Goal: Task Accomplishment & Management: Manage account settings

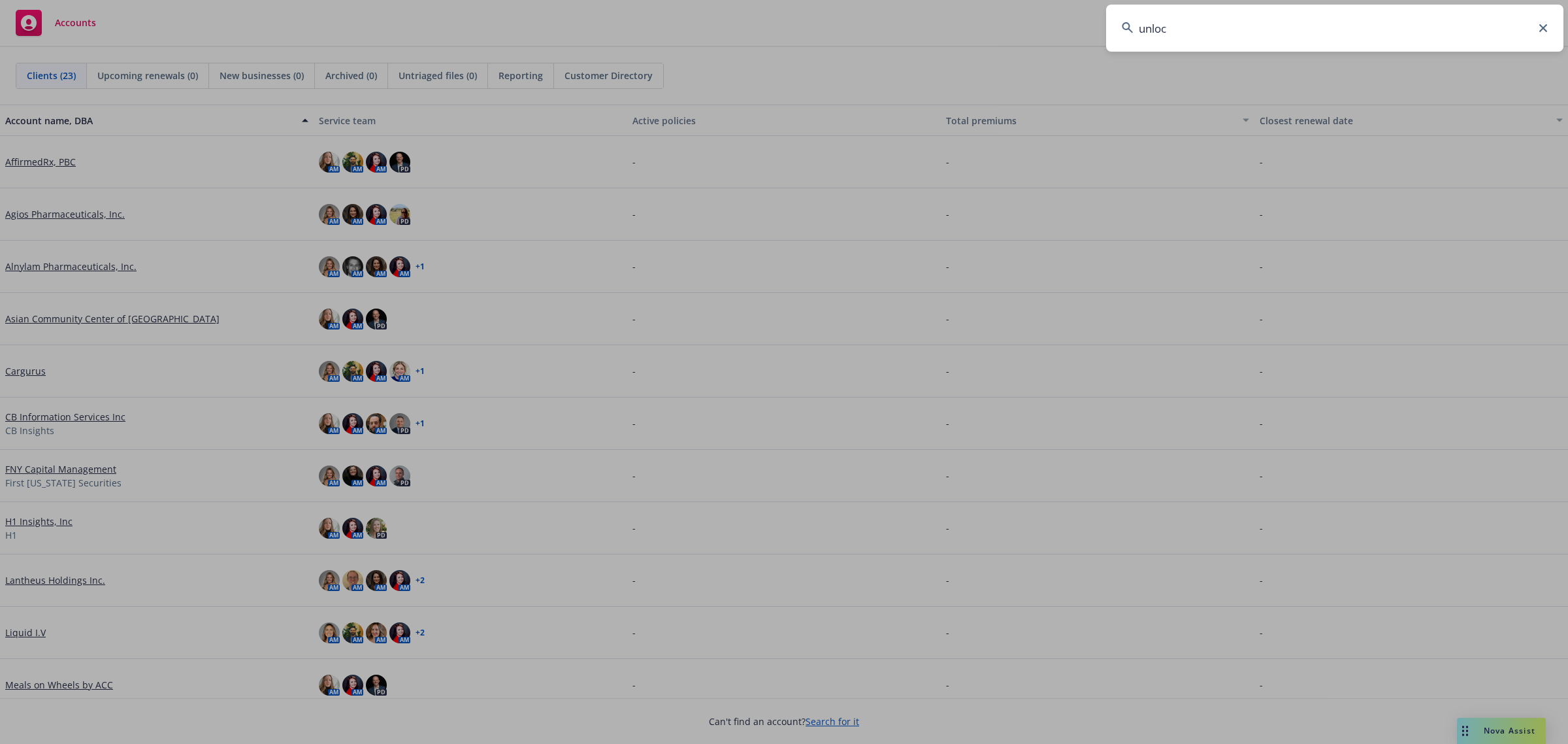
type input "unlock"
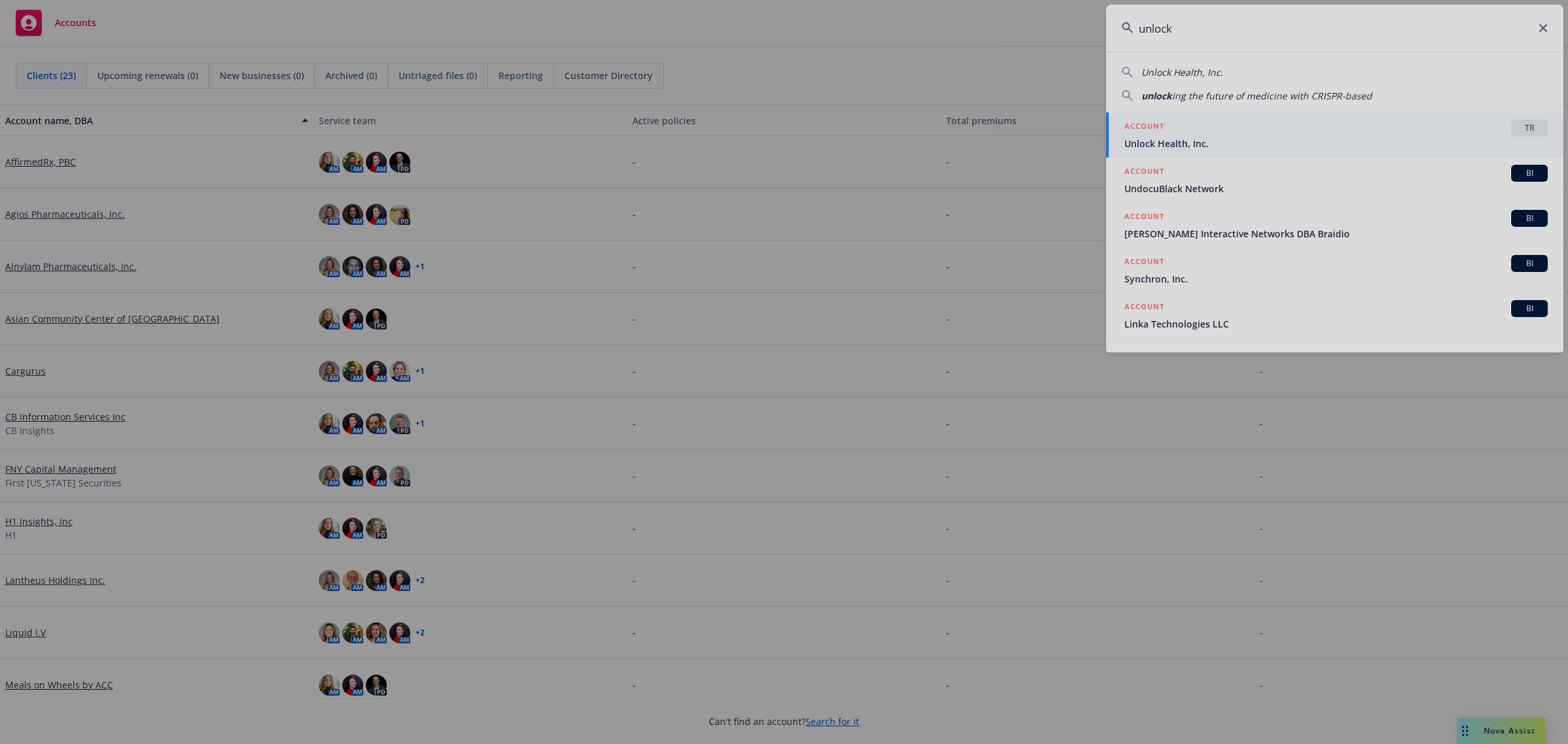
click at [1381, 122] on div at bounding box center [784, 372] width 1568 height 744
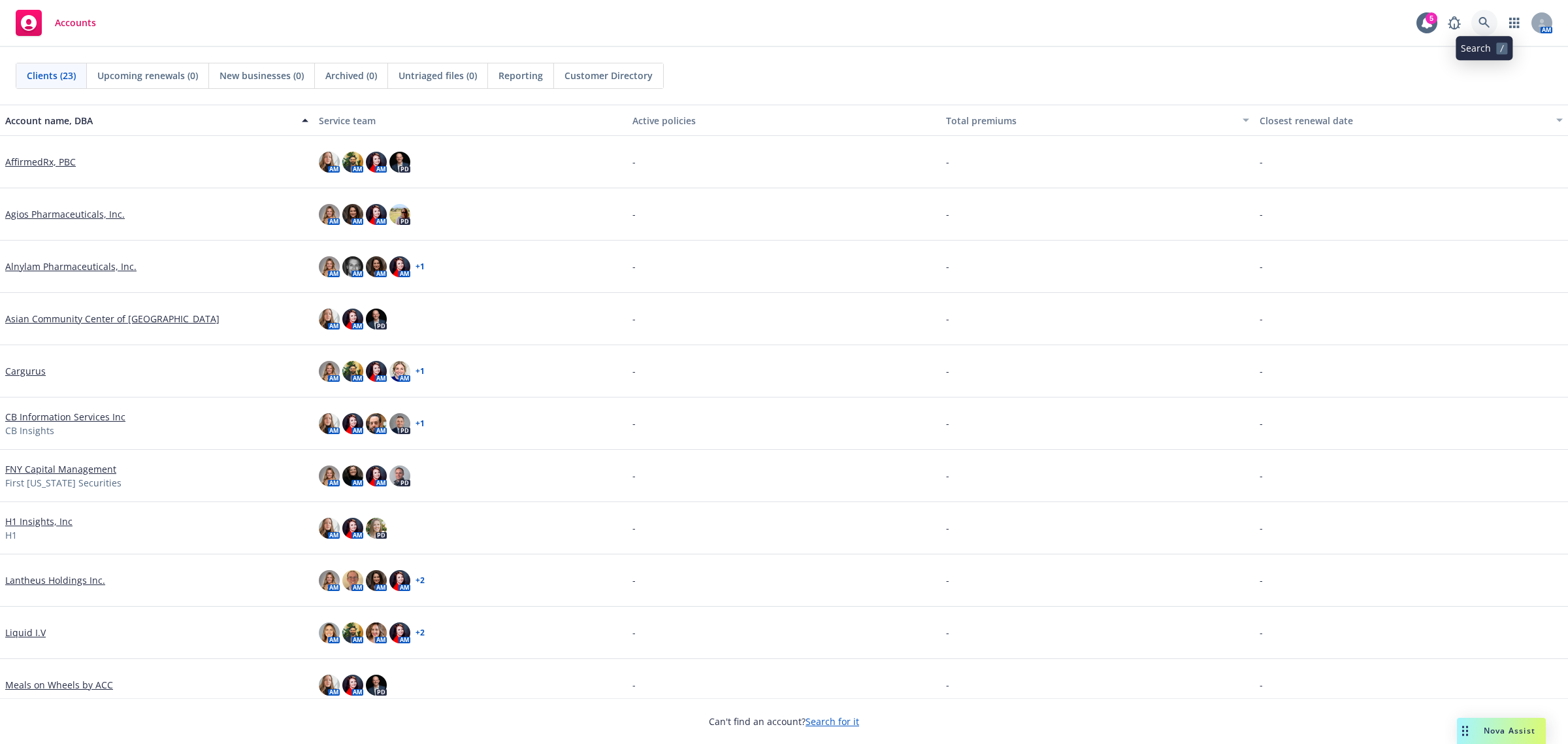
click at [1478, 22] on link at bounding box center [1484, 23] width 26 height 26
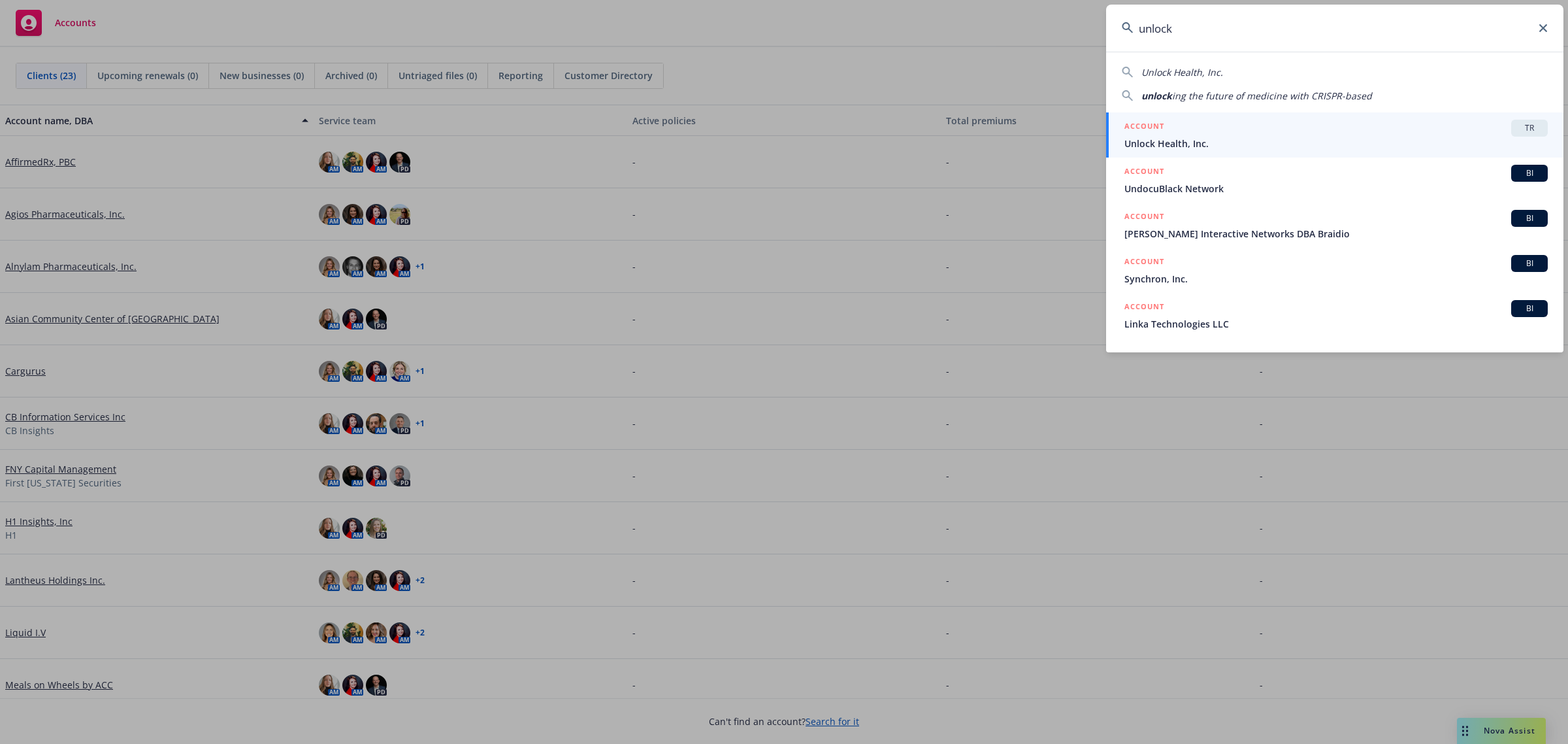
type input "unlock"
click at [1341, 134] on div "ACCOUNT TR" at bounding box center [1336, 127] width 423 height 17
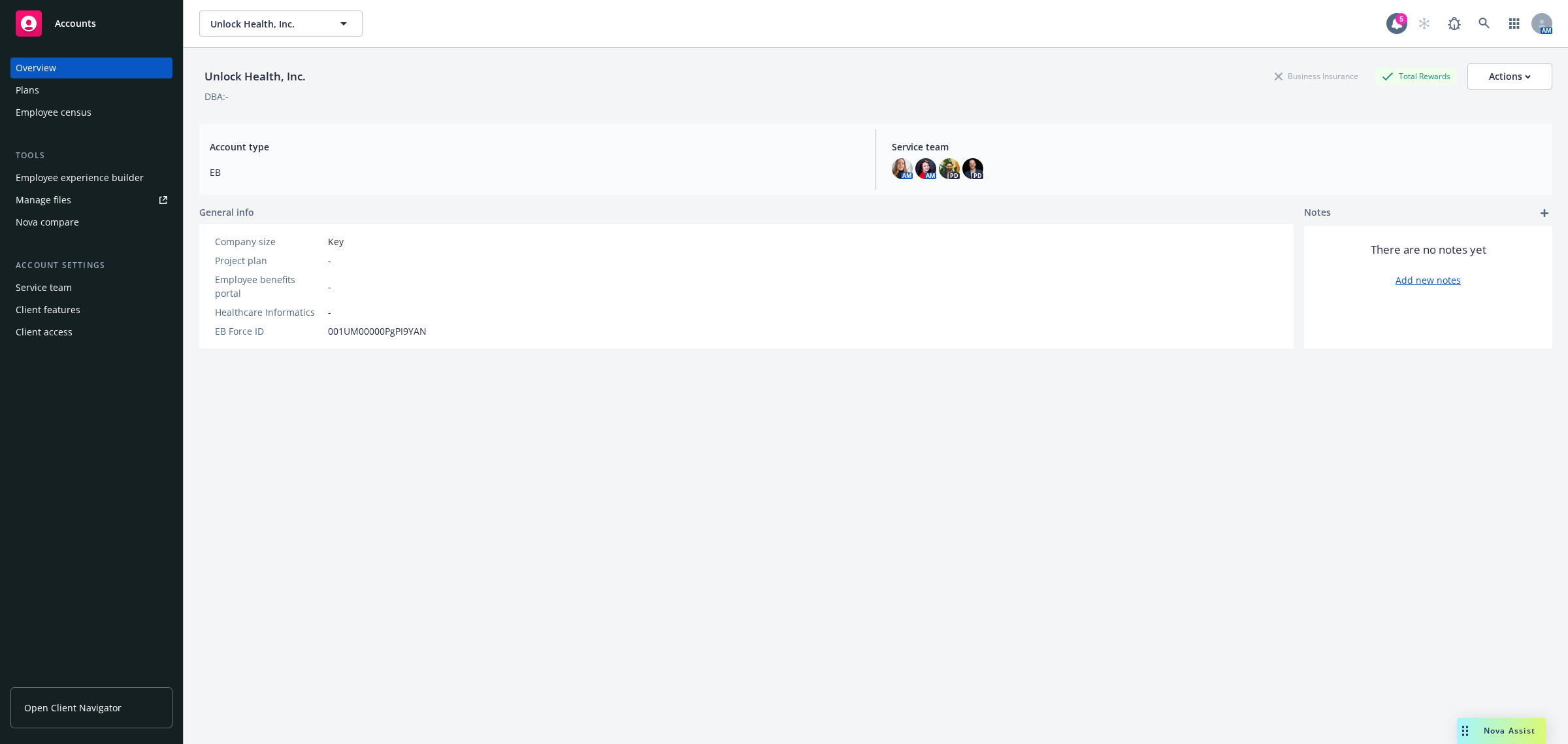
click at [135, 179] on div "Employee experience builder" at bounding box center [80, 177] width 128 height 21
click at [92, 85] on div "Plans" at bounding box center [91, 90] width 152 height 21
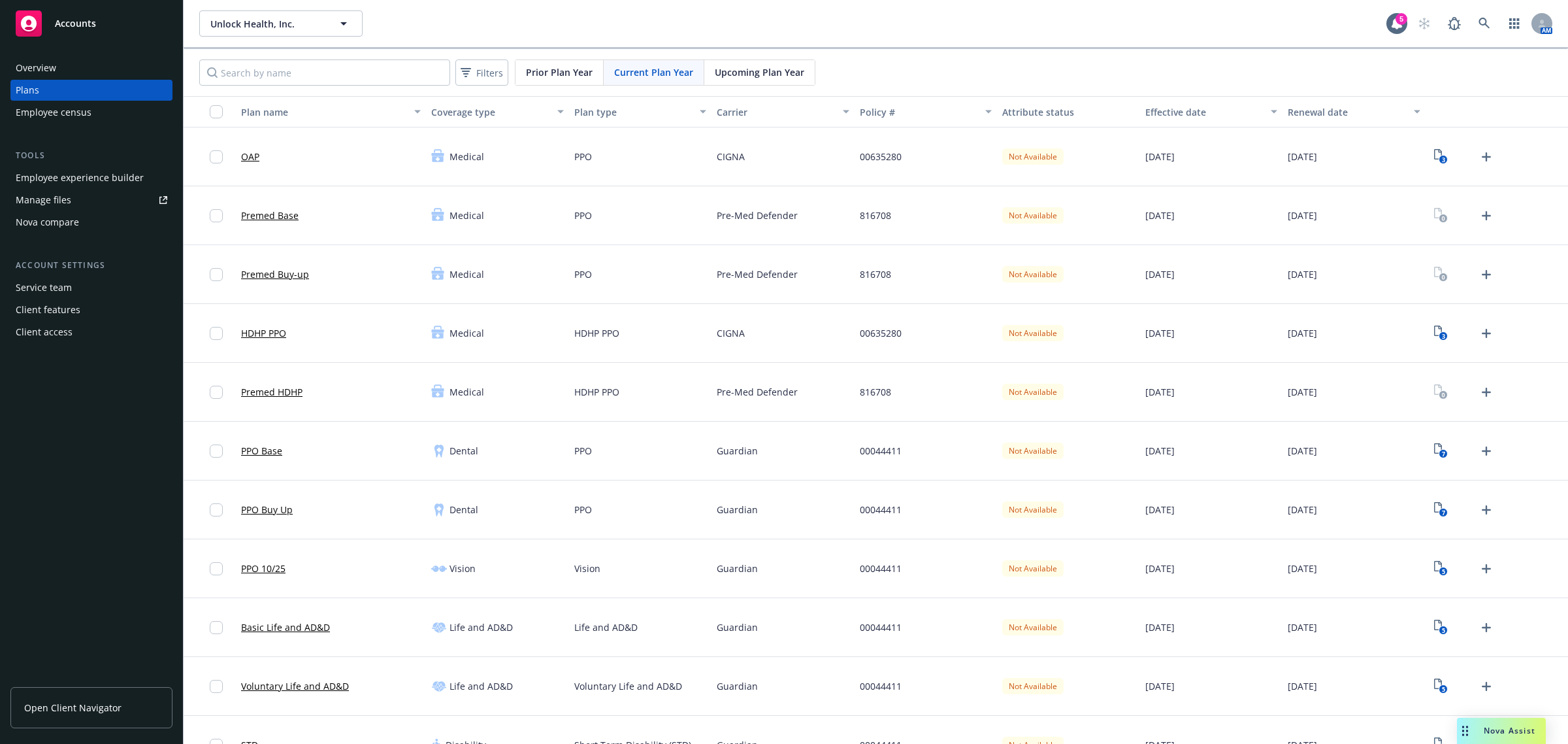
click at [93, 108] on div "Employee census" at bounding box center [91, 112] width 152 height 21
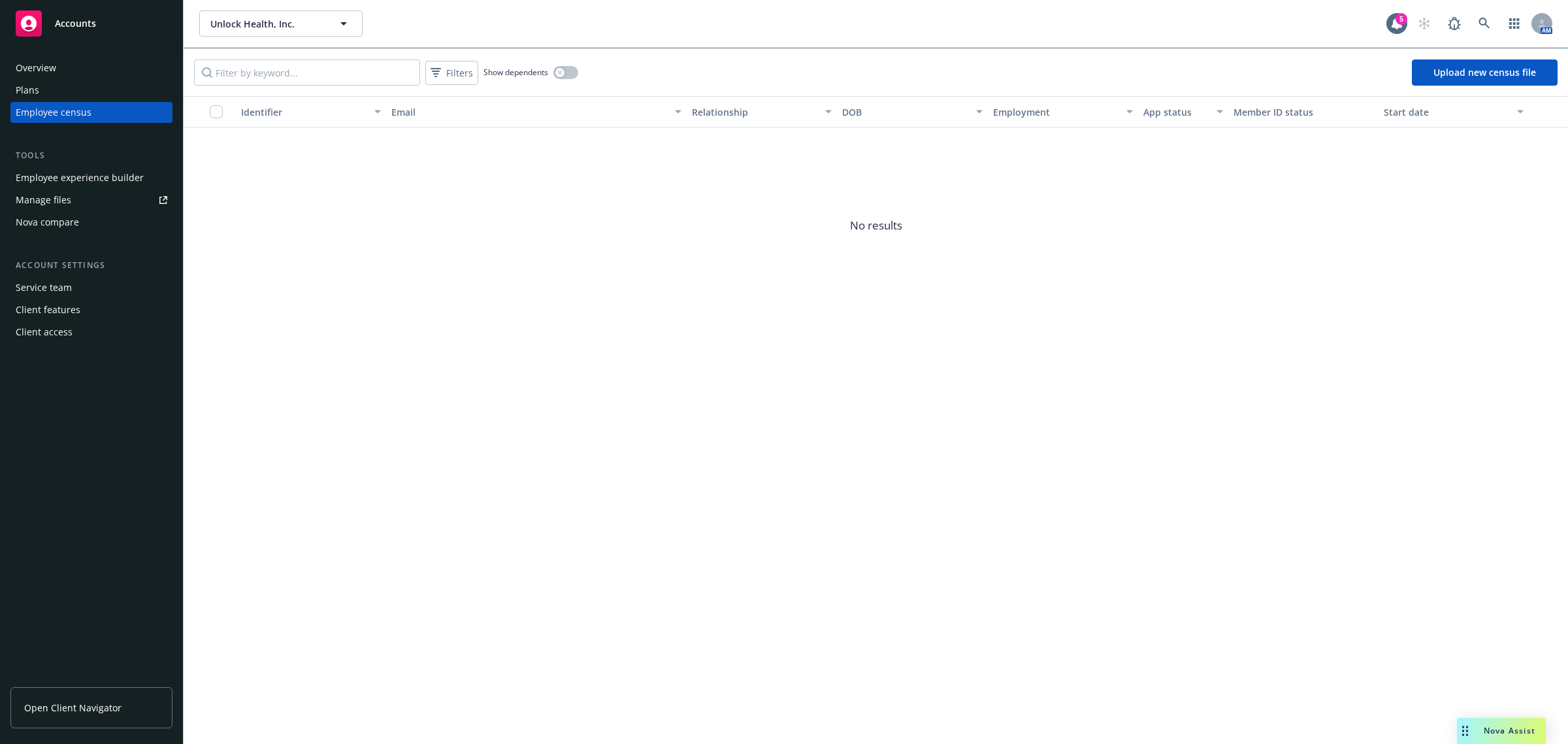
click at [79, 92] on div "Plans" at bounding box center [91, 90] width 152 height 21
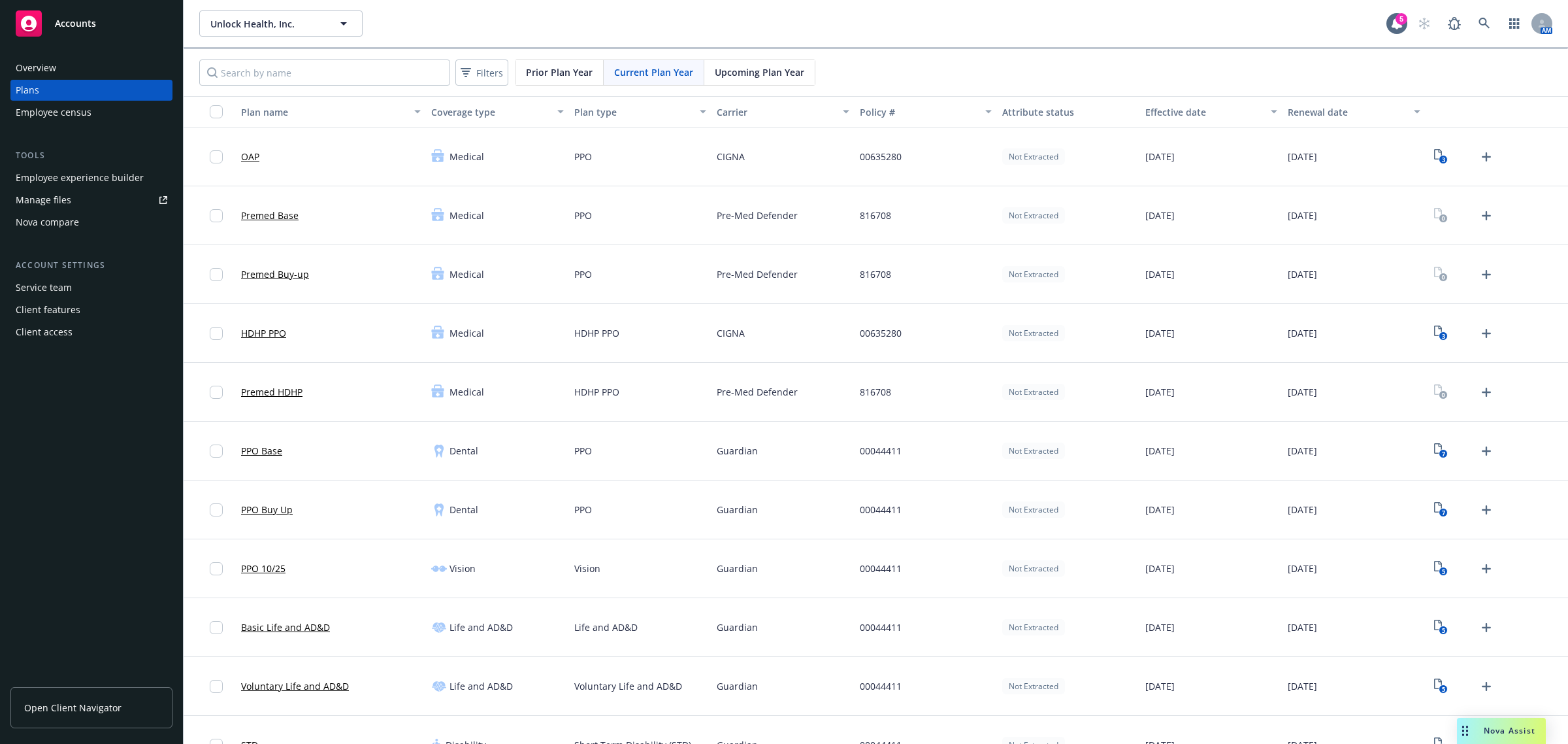
click at [782, 116] on div "Carrier" at bounding box center [776, 112] width 118 height 13
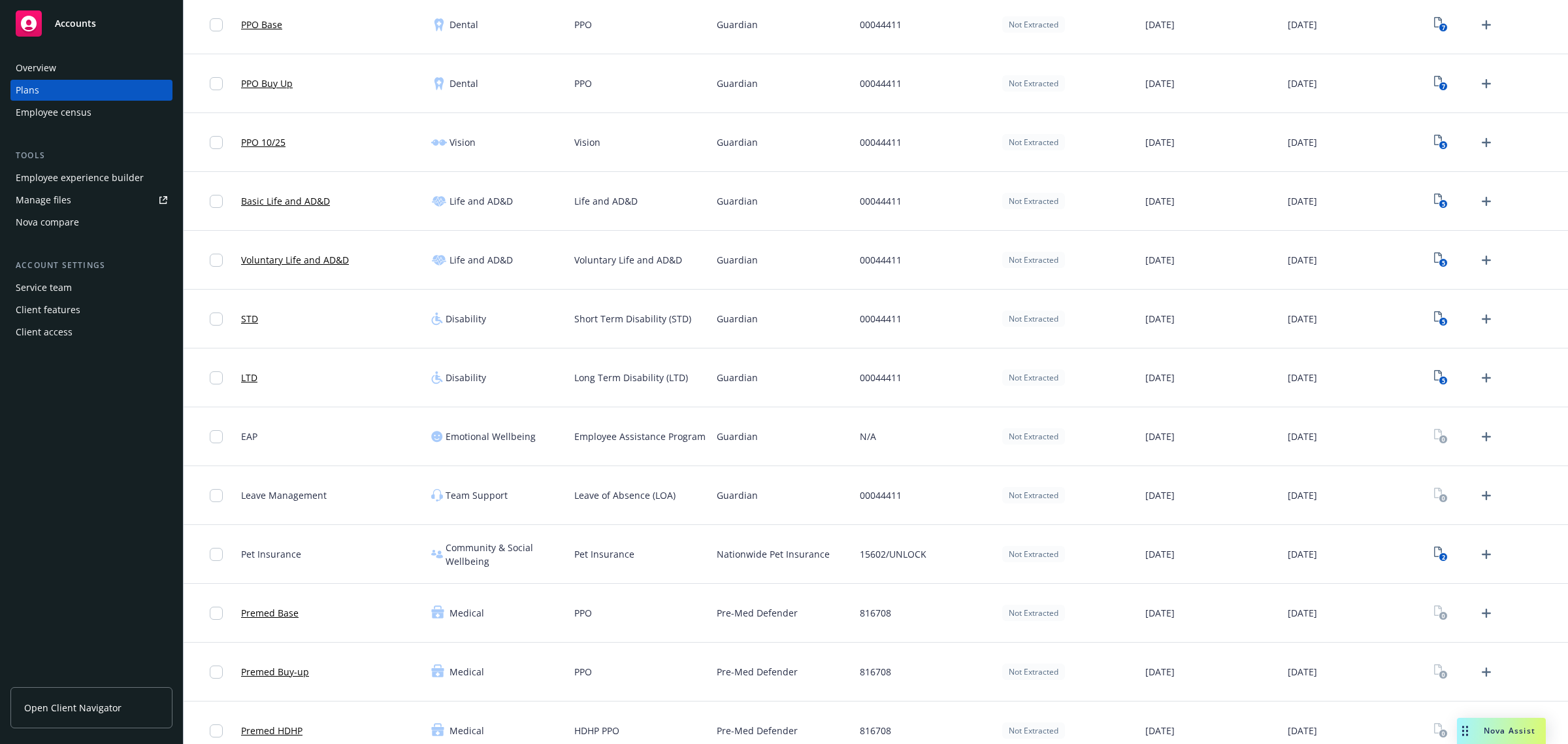
scroll to position [501, 0]
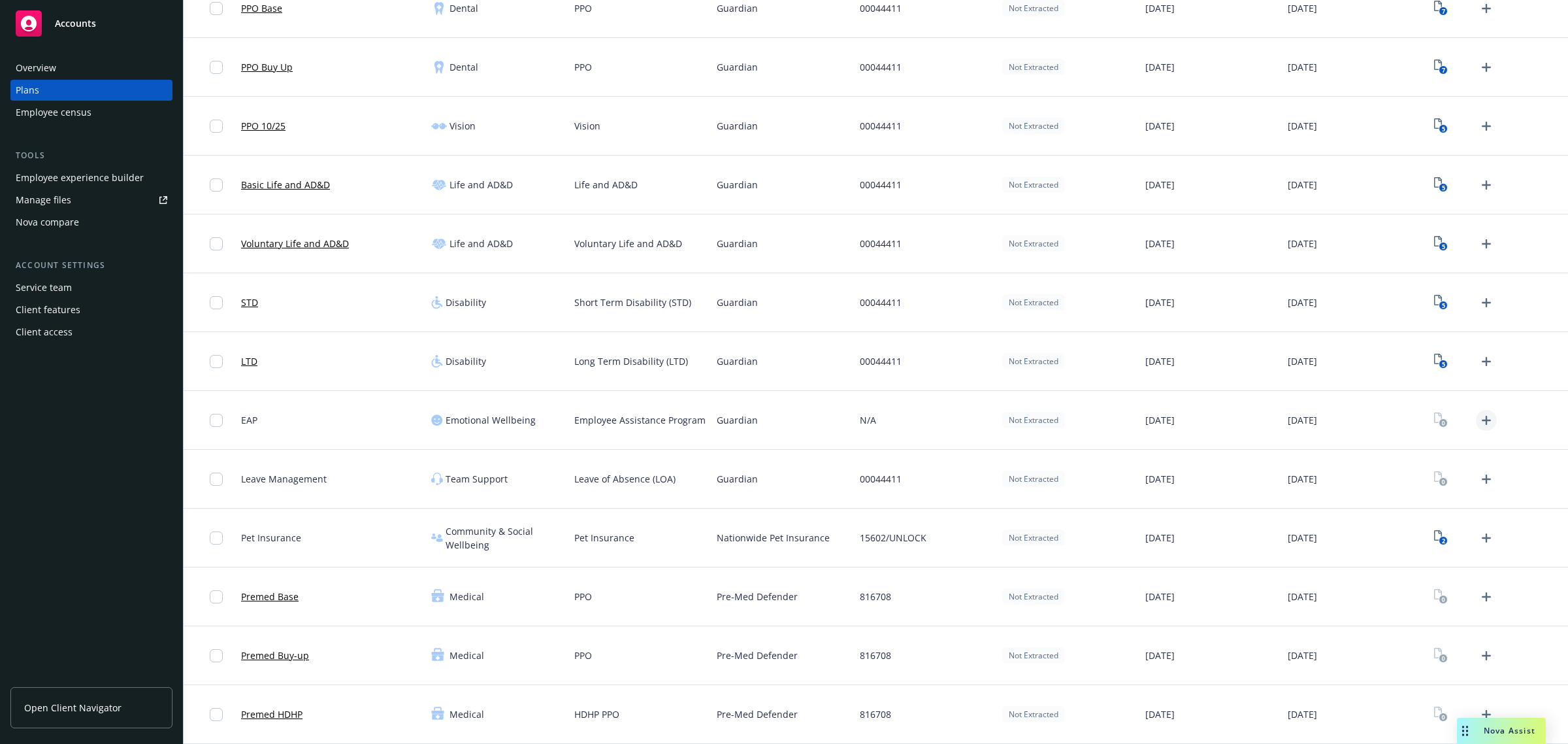
click at [1479, 419] on icon "Upload Plan Documents" at bounding box center [1486, 420] width 15 height 16
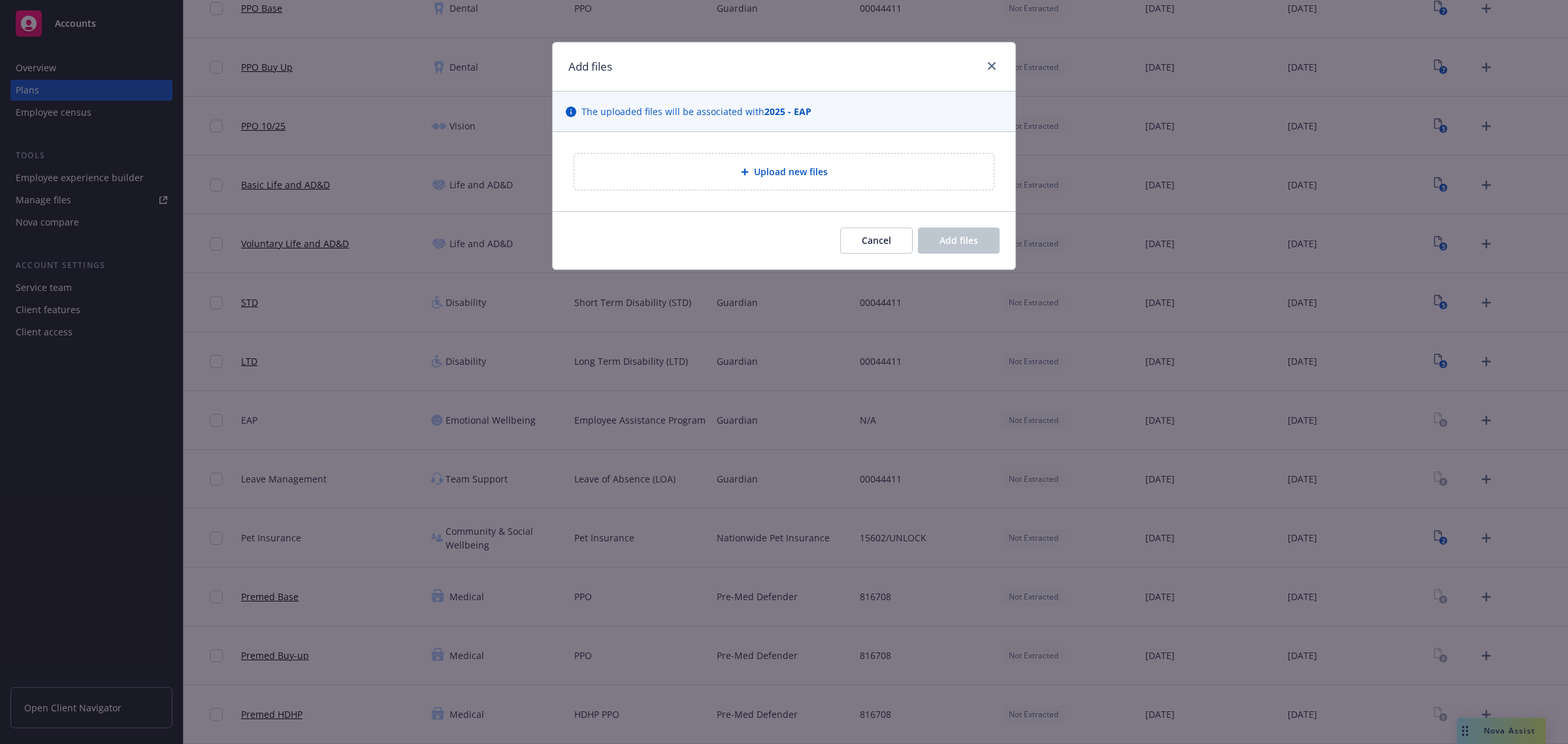
click at [796, 170] on span "Upload new files" at bounding box center [791, 171] width 74 height 13
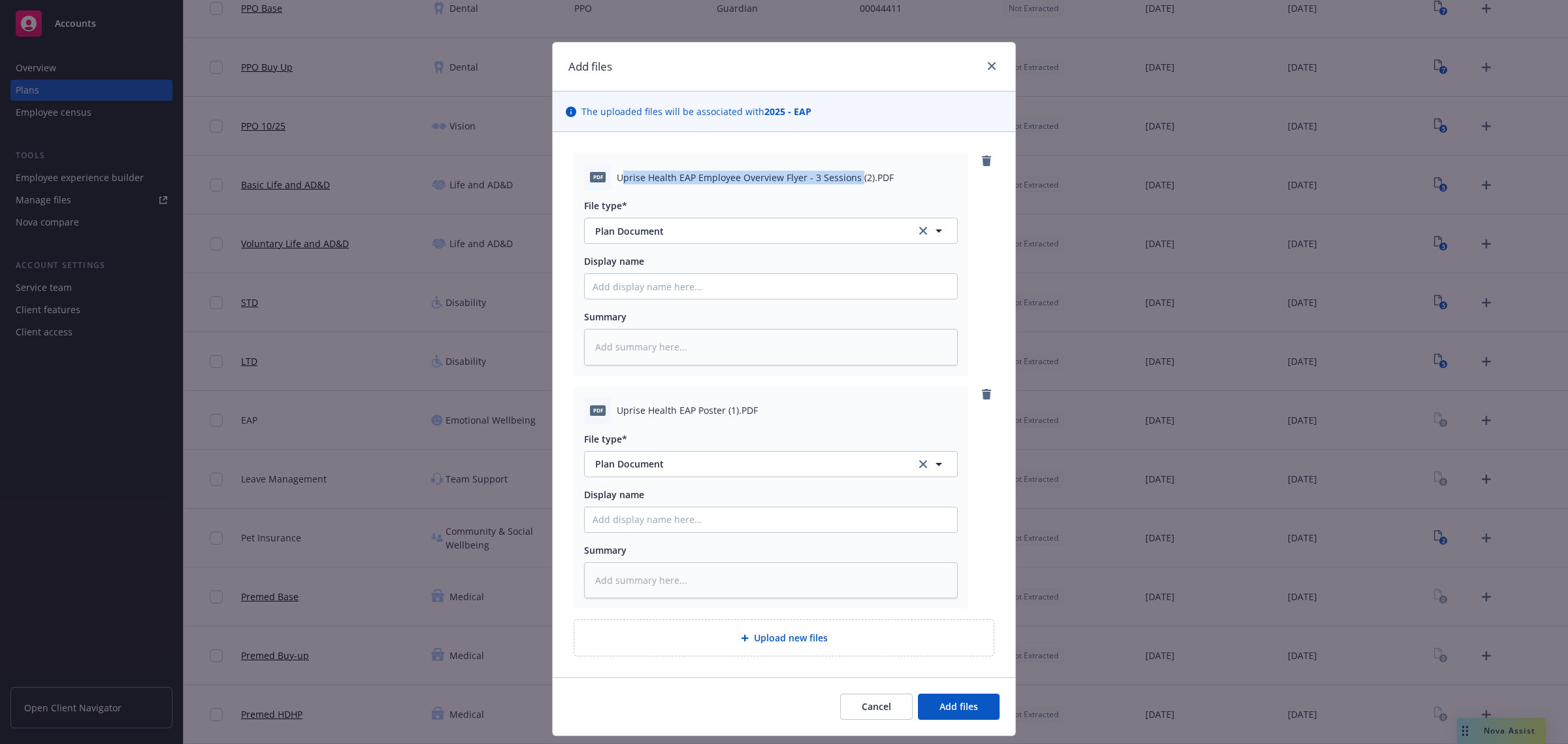
drag, startPoint x: 615, startPoint y: 177, endPoint x: 852, endPoint y: 184, distance: 237.1
click at [852, 184] on span "Uprise Health EAP Employee Overview Flyer - 3 Sessions (2).PDF" at bounding box center [755, 177] width 277 height 13
copy span "prise Health EAP Employee Overview Flyer - 3 Sessions"
click at [642, 288] on input "Display name" at bounding box center [771, 286] width 373 height 25
paste input "prise Health EAP Employee Overview Flyer - 3 Sessions"
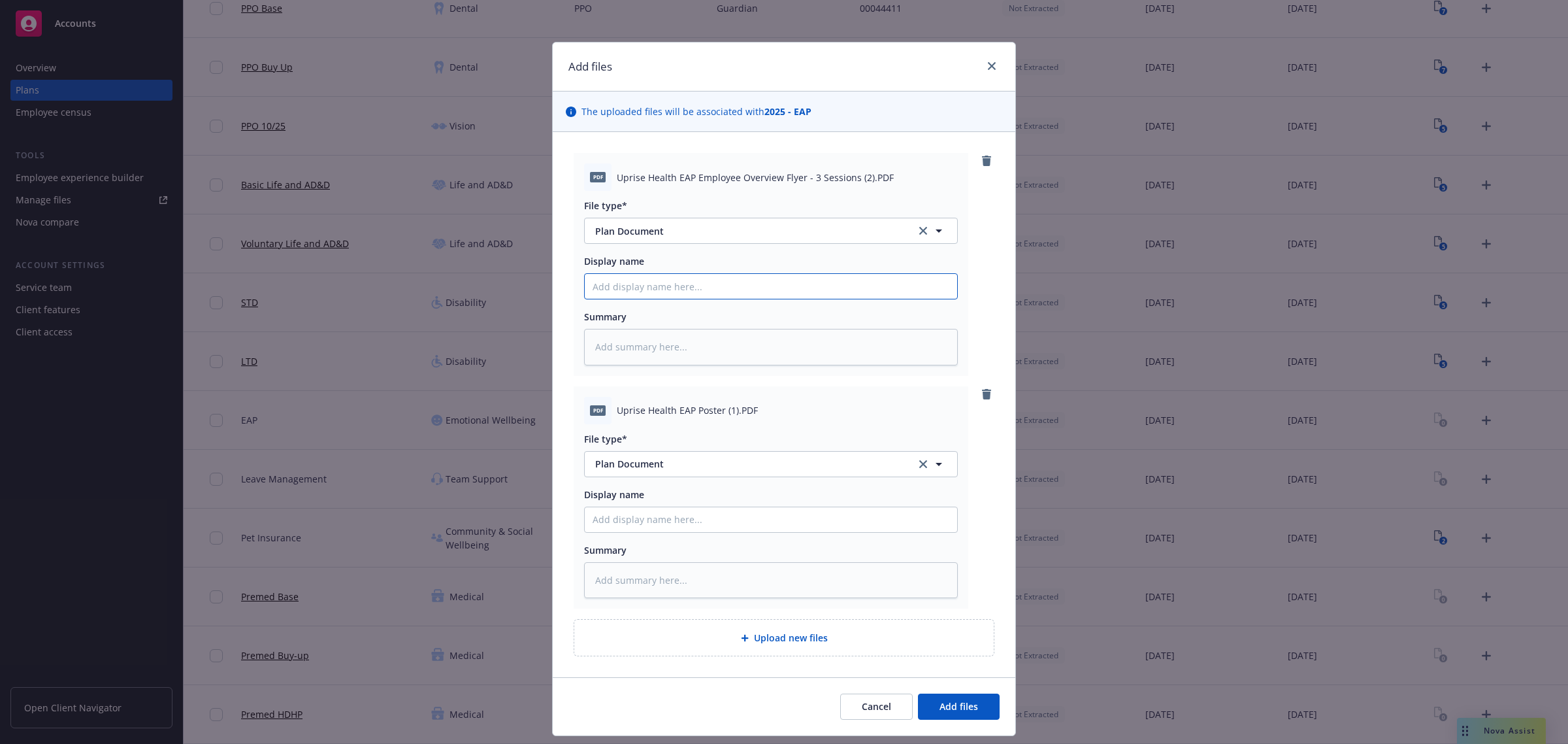
type textarea "x"
type input "prise Health EAP Employee Overview Flyer - 3 Sessions"
type textarea "x"
type input "prise Health EAP Employee Overview Flyer - 3 Sessions -"
type textarea "x"
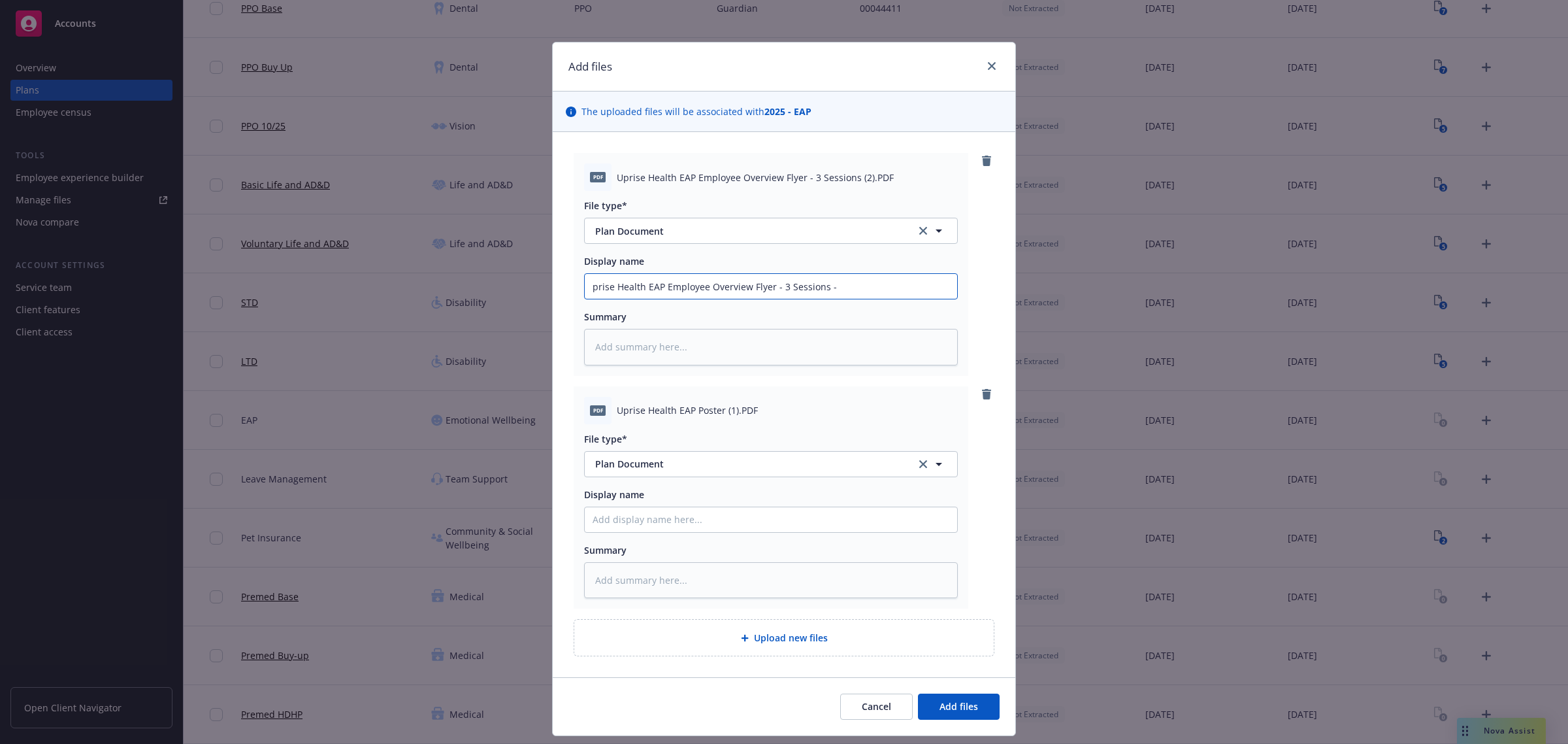
type input "prise Health EAP Employee Overview Flyer - 3 Sessions -"
type textarea "x"
type input "prise Health EAP Employee Overview Flyer - 3 Sessions - u"
type textarea "x"
type input "prise Health EAP Employee Overview Flyer - 3 Sessions - uN"
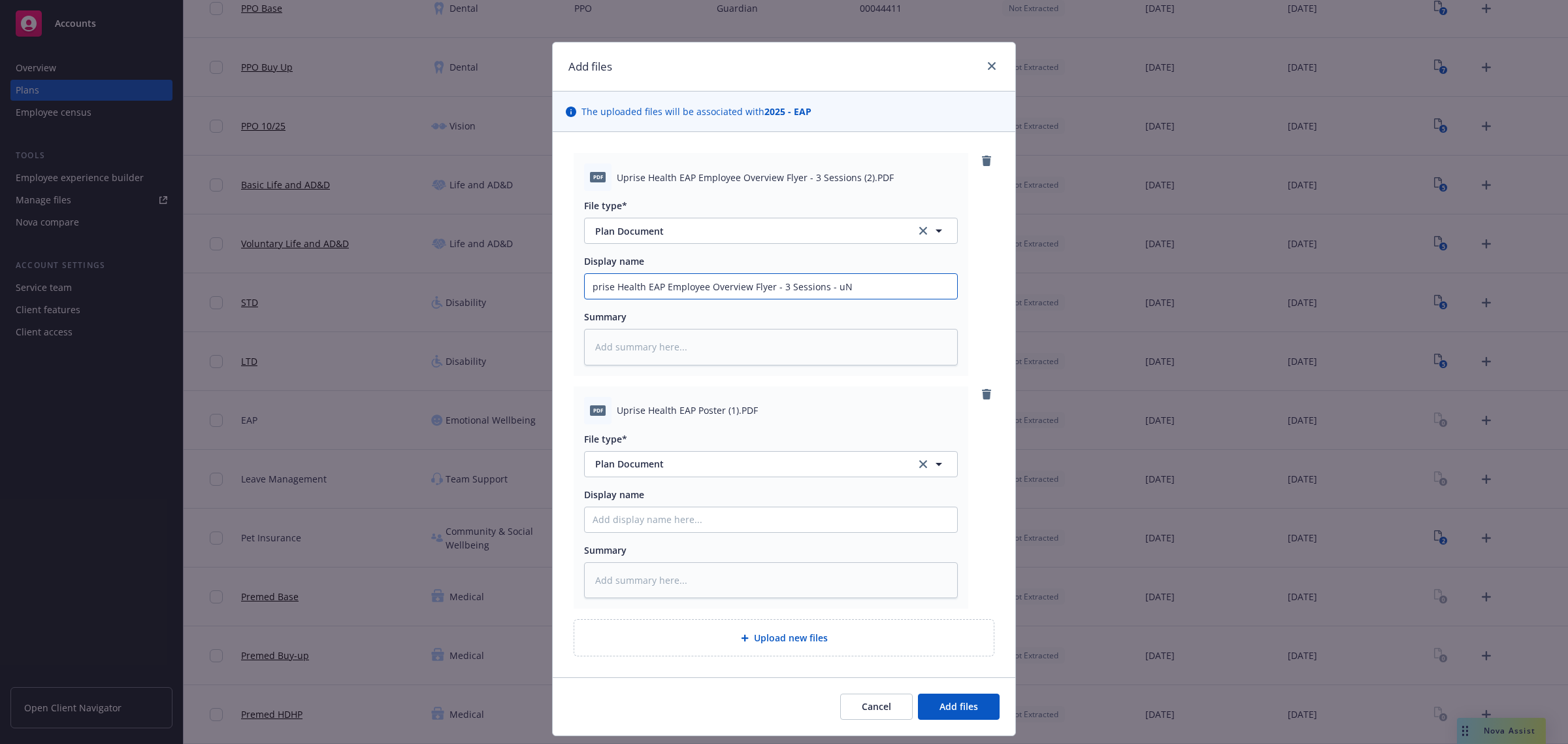
type textarea "x"
type input "prise Health EAP Employee Overview Flyer - 3 Sessions - uNO"
type textarea "x"
type input "prise Health EAP Employee Overview Flyer - 3 Sessions - uNOC"
type textarea "x"
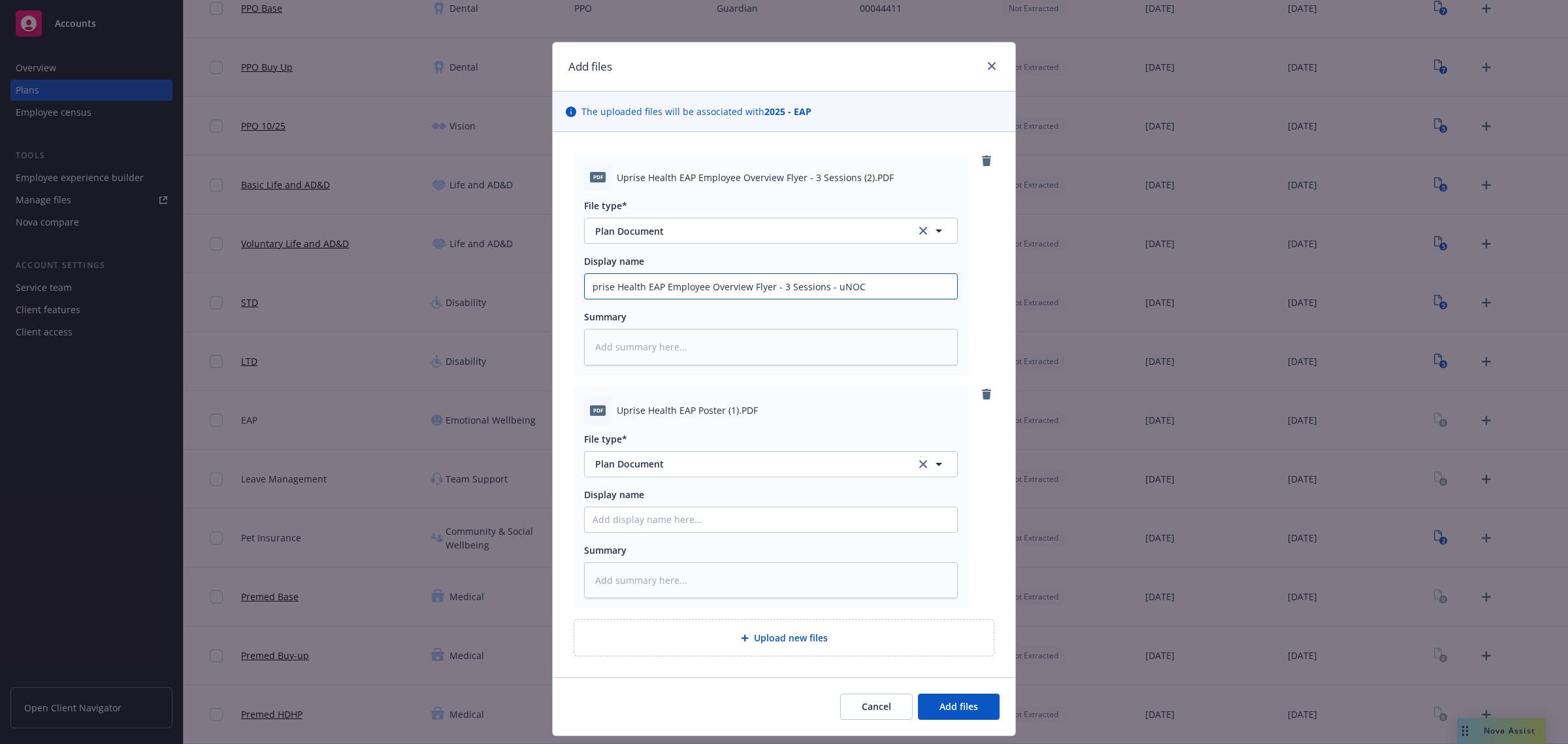
type input "prise Health EAP Employee Overview Flyer - 3 Sessions - uNOCK"
type textarea "x"
type input "prise Health EAP Employee Overview Flyer - 3 Sessions - uNOC"
type textarea "x"
type input "prise Health EAP Employee Overview Flyer - 3 Sessions - uNO"
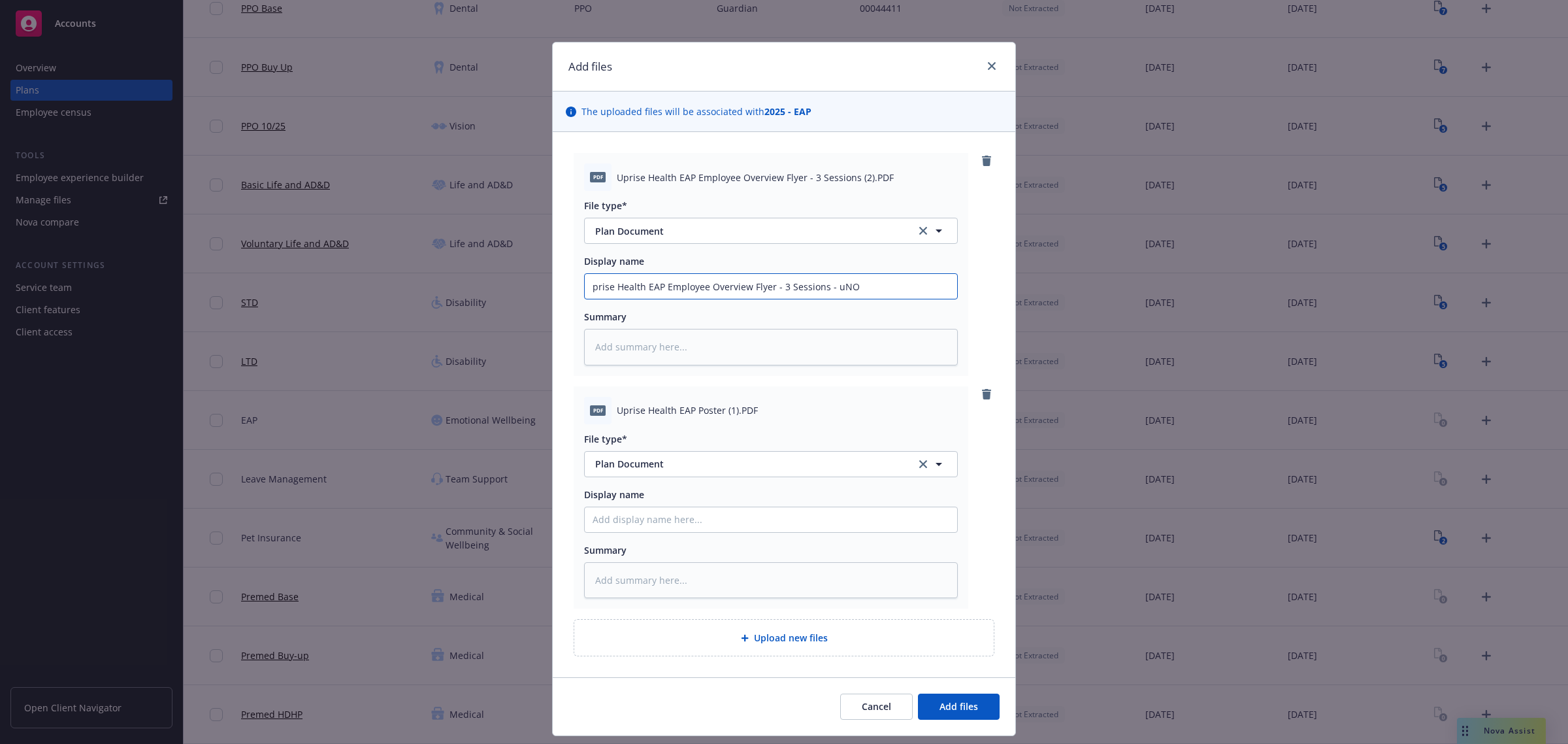
type textarea "x"
type input "prise Health EAP Employee Overview Flyer - 3 Sessions - uN"
type textarea "x"
type input "prise Health EAP Employee Overview Flyer - 3 Sessions - u"
type textarea "x"
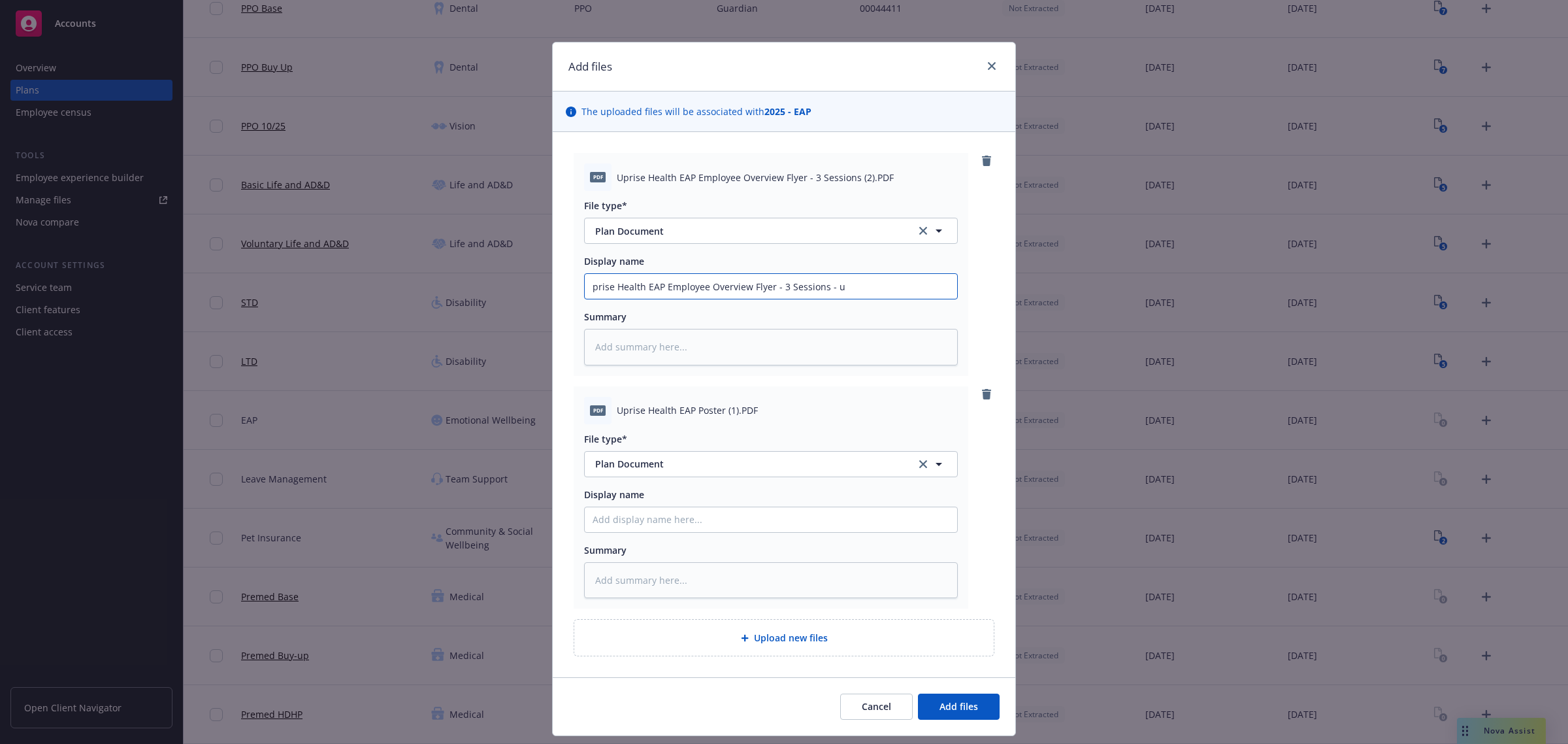
type input "prise Health EAP Employee Overview Flyer - 3 Sessions -"
type textarea "x"
type input "prise Health EAP Employee Overview Flyer - 3 Sessions - U"
type textarea "x"
type input "prise Health EAP Employee Overview Flyer - 3 Sessions - Un"
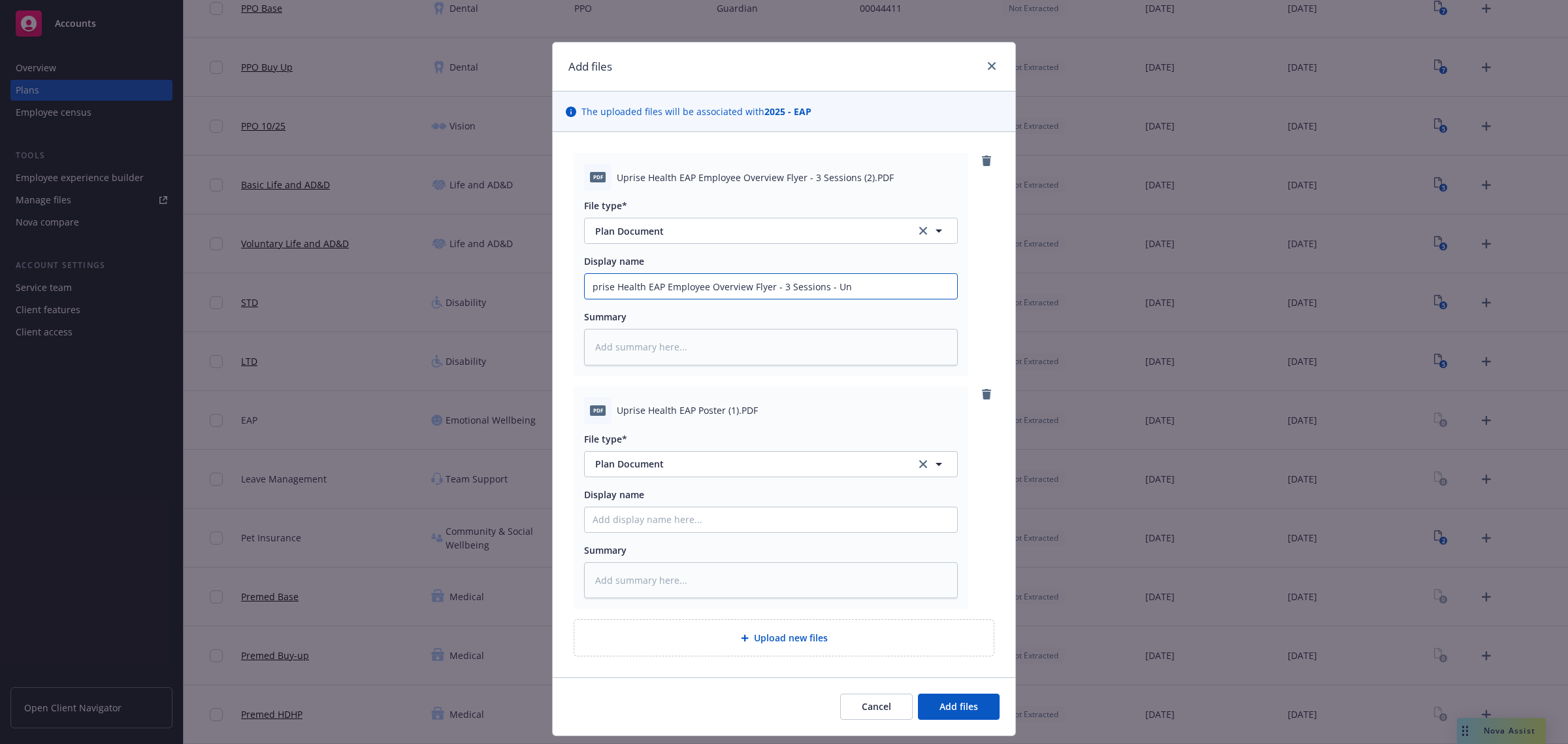
type textarea "x"
type input "prise Health EAP Employee Overview Flyer - 3 Sessions - Unl"
type textarea "x"
type input "prise Health EAP Employee Overview Flyer - 3 Sessions - Unlo"
type textarea "x"
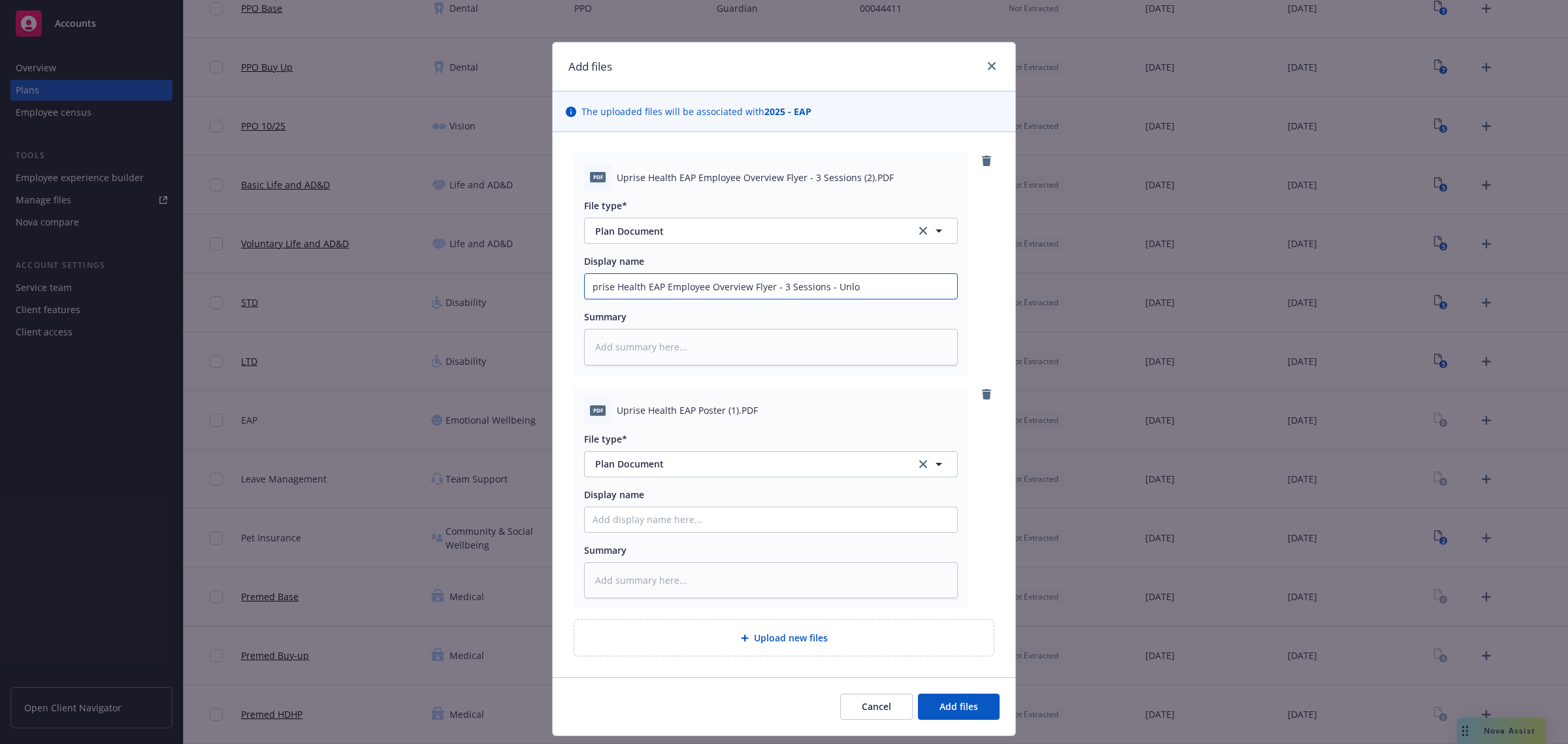
type input "prise Health EAP Employee Overview Flyer - 3 Sessions - Unloc"
type textarea "x"
type input "prise Health EAP Employee Overview Flyer - 3 Sessions - Unlock"
click at [588, 292] on input "prise Health EAP Employee Overview Flyer - 3 Sessions - Unlock" at bounding box center [771, 286] width 373 height 25
type textarea "x"
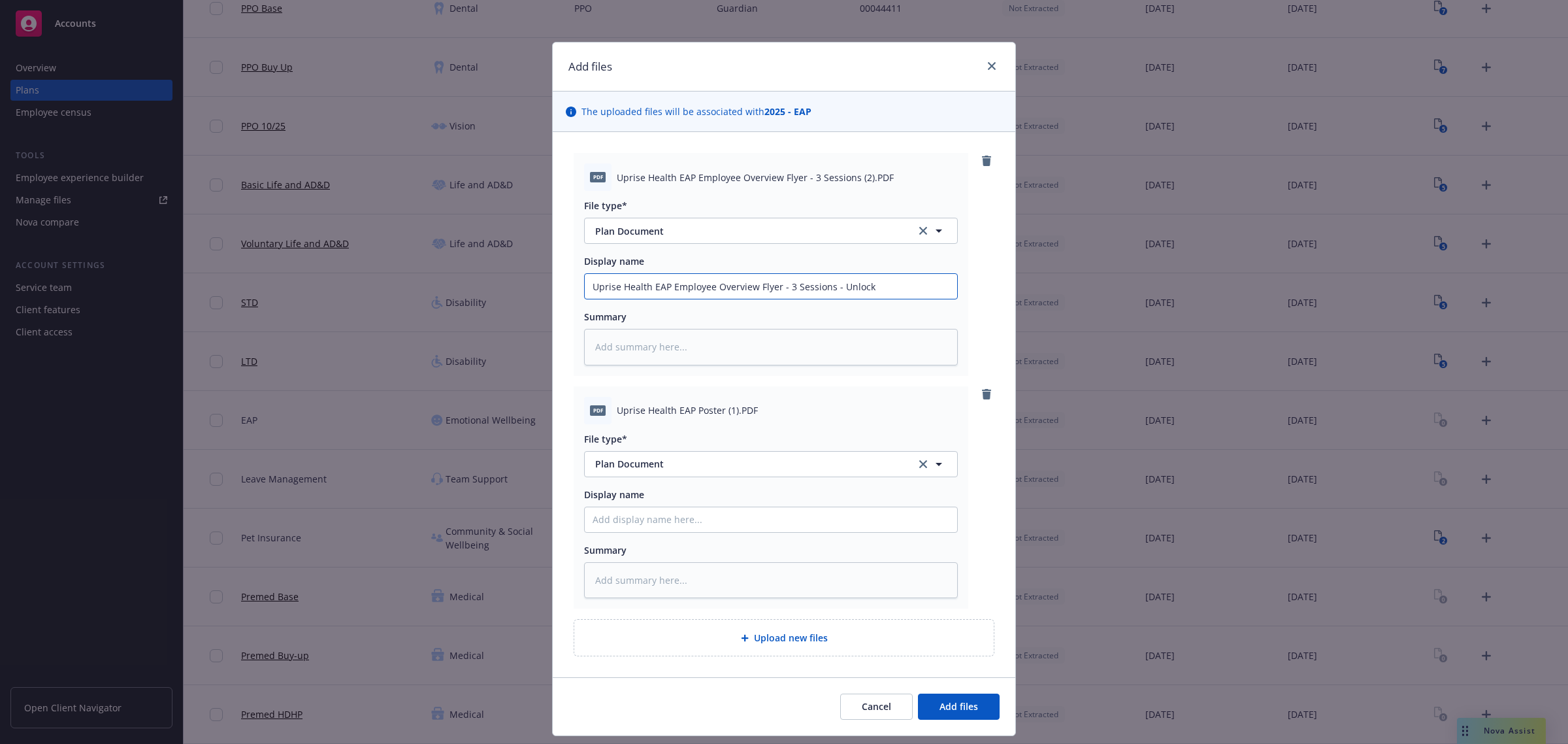
type input "Uprise Health EAP Employee Overview Flyer - 3 Sessions - Unlock"
drag, startPoint x: 610, startPoint y: 409, endPoint x: 718, endPoint y: 418, distance: 108.4
click at [718, 418] on div "PDF Uprise Health EAP Poster (1).PDF" at bounding box center [771, 410] width 374 height 28
copy span "Uprise Health EAP Poster"
click at [690, 536] on div "File type* Plan Document Plan Document Display name Summary" at bounding box center [771, 511] width 374 height 175
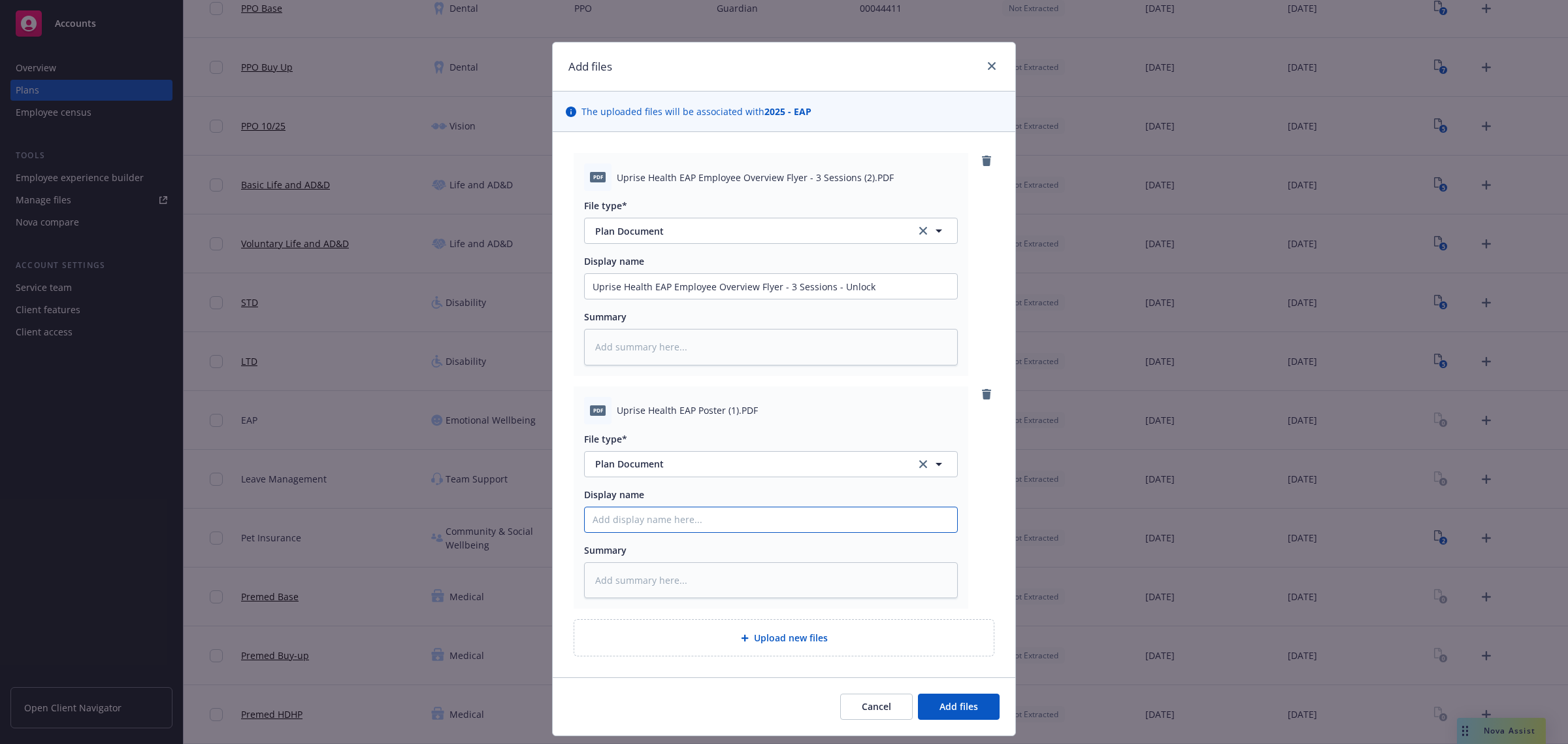
click at [691, 530] on input "Display name" at bounding box center [771, 520] width 373 height 25
paste input "Uprise Health EAP Poster"
type textarea "x"
type input "Uprise Health EAP Poster"
click at [968, 714] on button "Add files" at bounding box center [959, 706] width 82 height 26
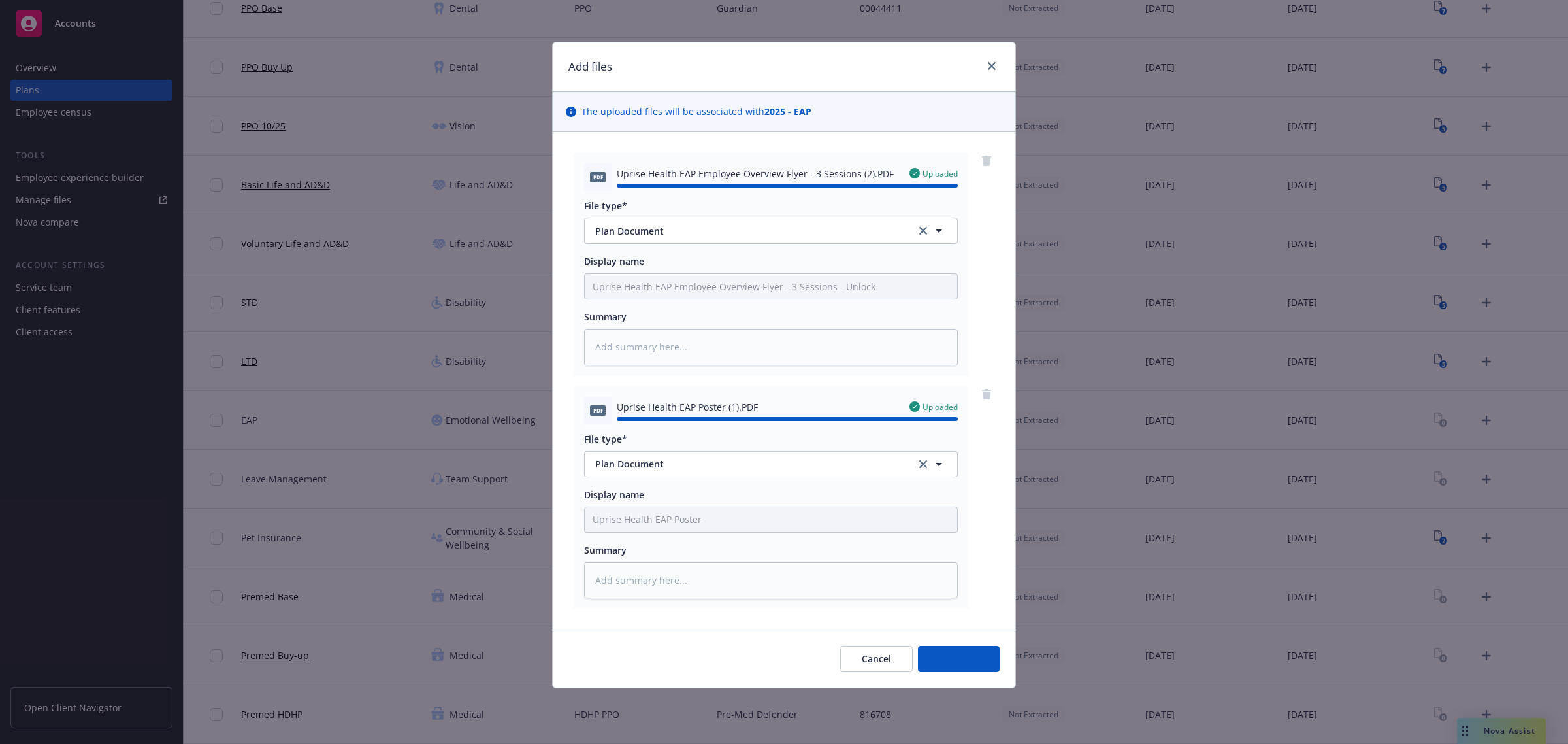
type textarea "x"
